Goal: Task Accomplishment & Management: Manage account settings

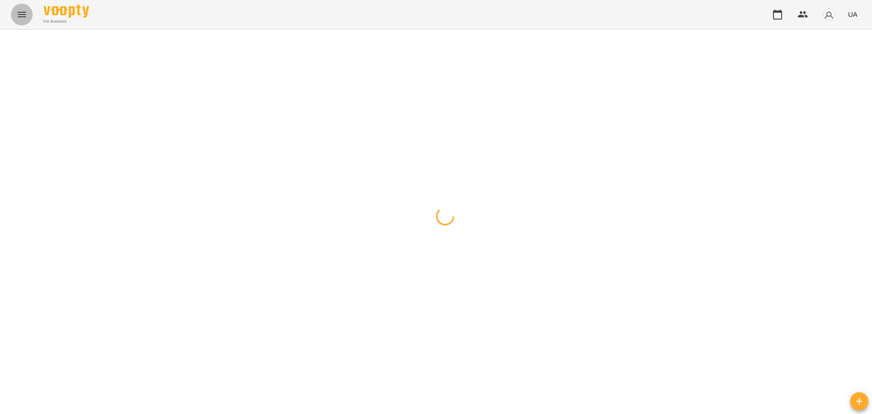
click at [22, 16] on icon "Menu" at bounding box center [21, 14] width 11 height 11
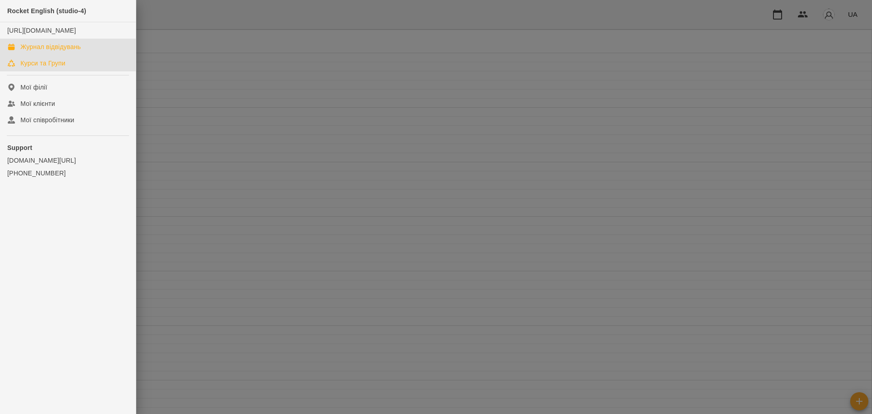
click at [32, 68] on div "Курси та Групи" at bounding box center [42, 63] width 45 height 9
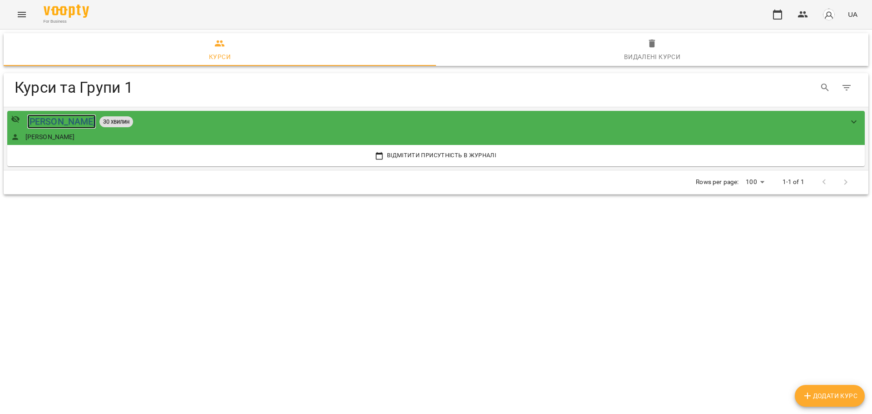
click at [96, 122] on div "[PERSON_NAME]" at bounding box center [61, 121] width 69 height 14
drag, startPoint x: 314, startPoint y: 64, endPoint x: 321, endPoint y: 69, distance: 8.6
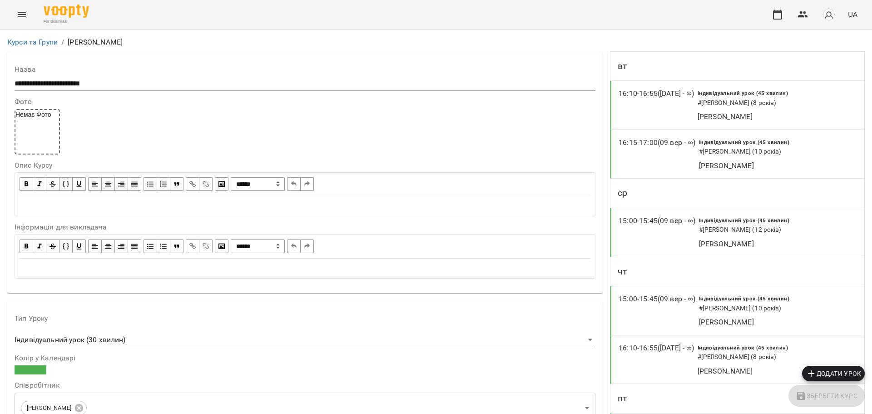
click at [696, 100] on div "Індивідуальний урок (45 хвилин) # [PERSON_NAME] (8 років)" at bounding box center [772, 97] width 153 height 23
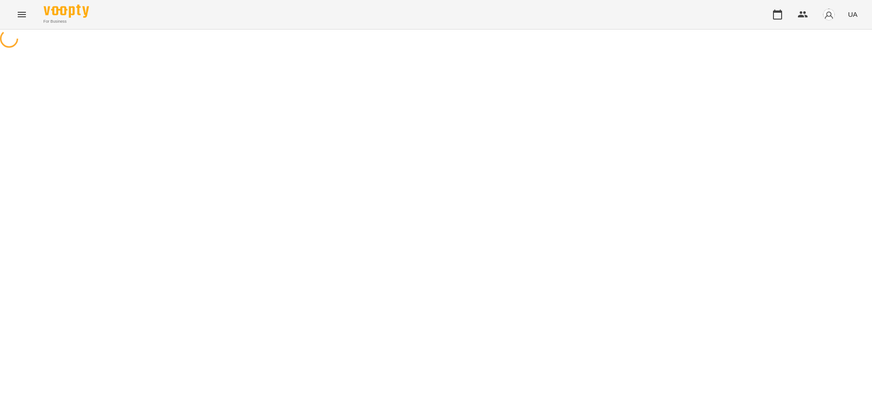
select select "*"
select select "**********"
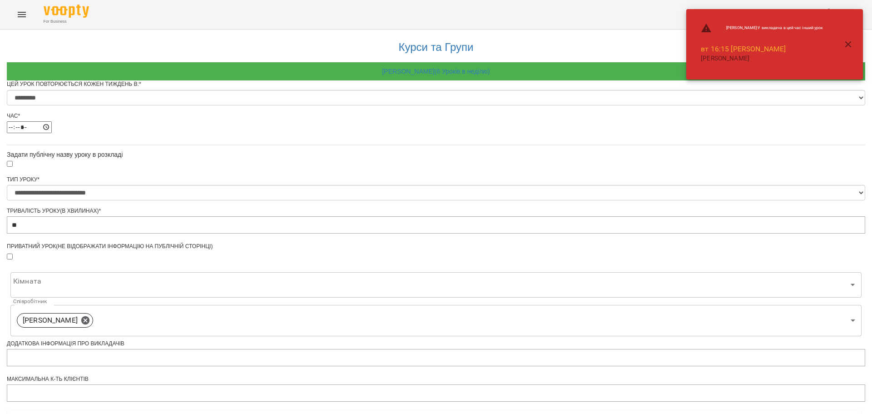
scroll to position [22, 0]
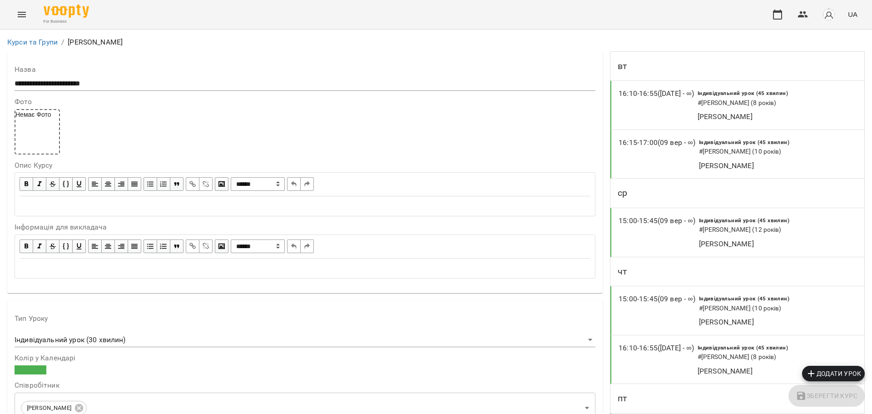
scroll to position [273, 0]
